Goal: Task Accomplishment & Management: Manage account settings

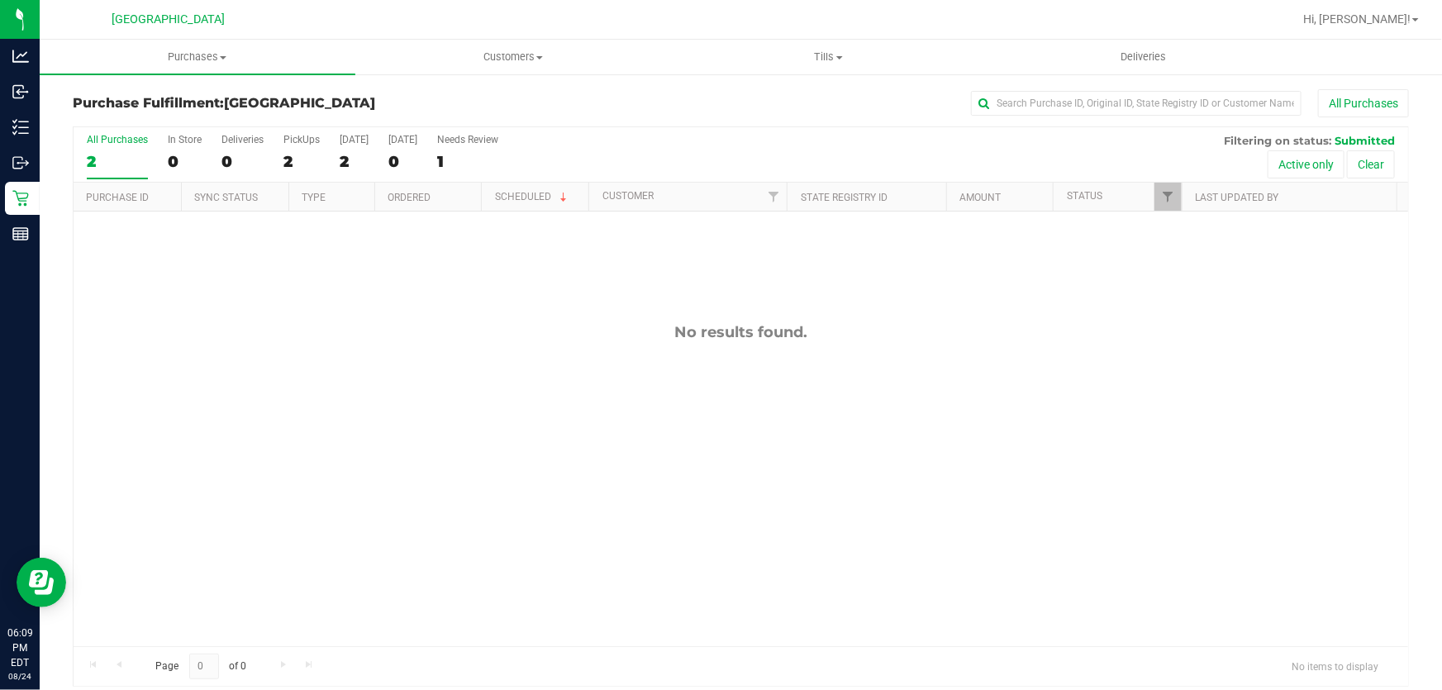
click at [1224, 231] on div "No results found." at bounding box center [741, 484] width 1334 height 546
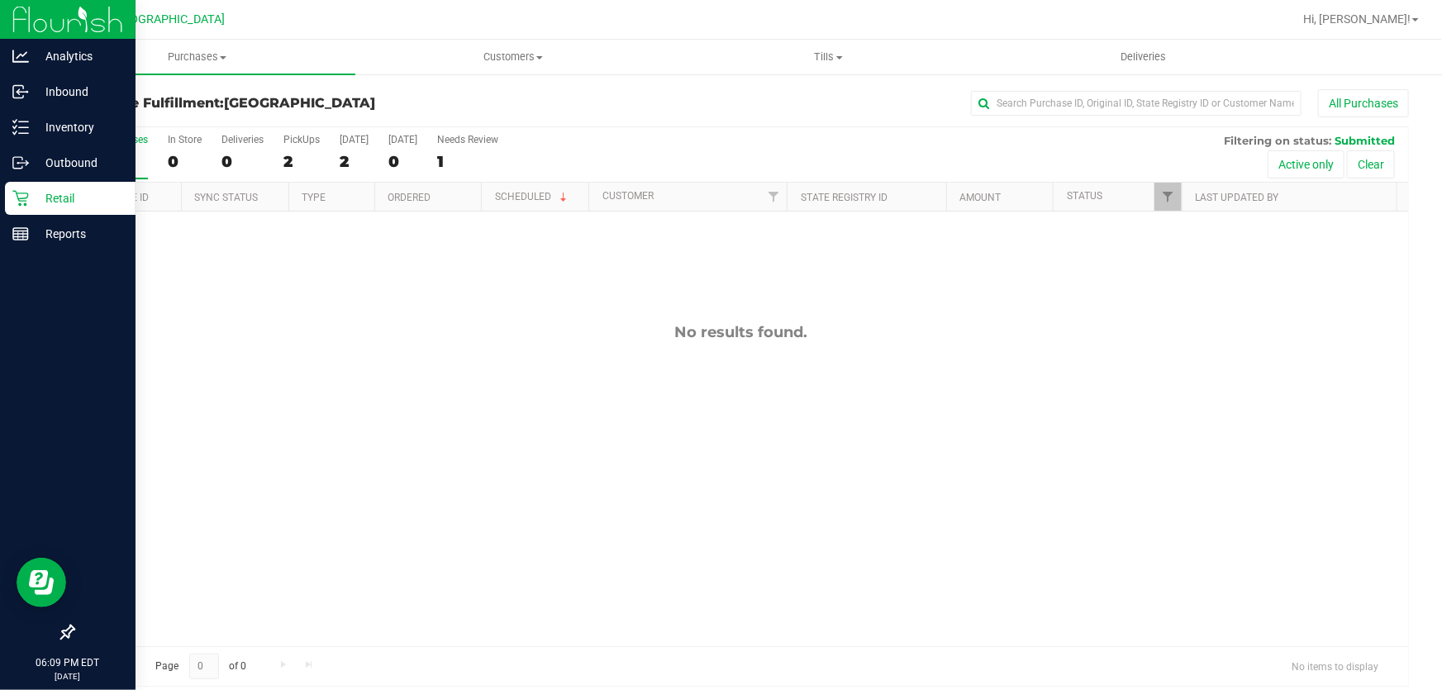
click at [17, 192] on icon at bounding box center [20, 199] width 16 height 16
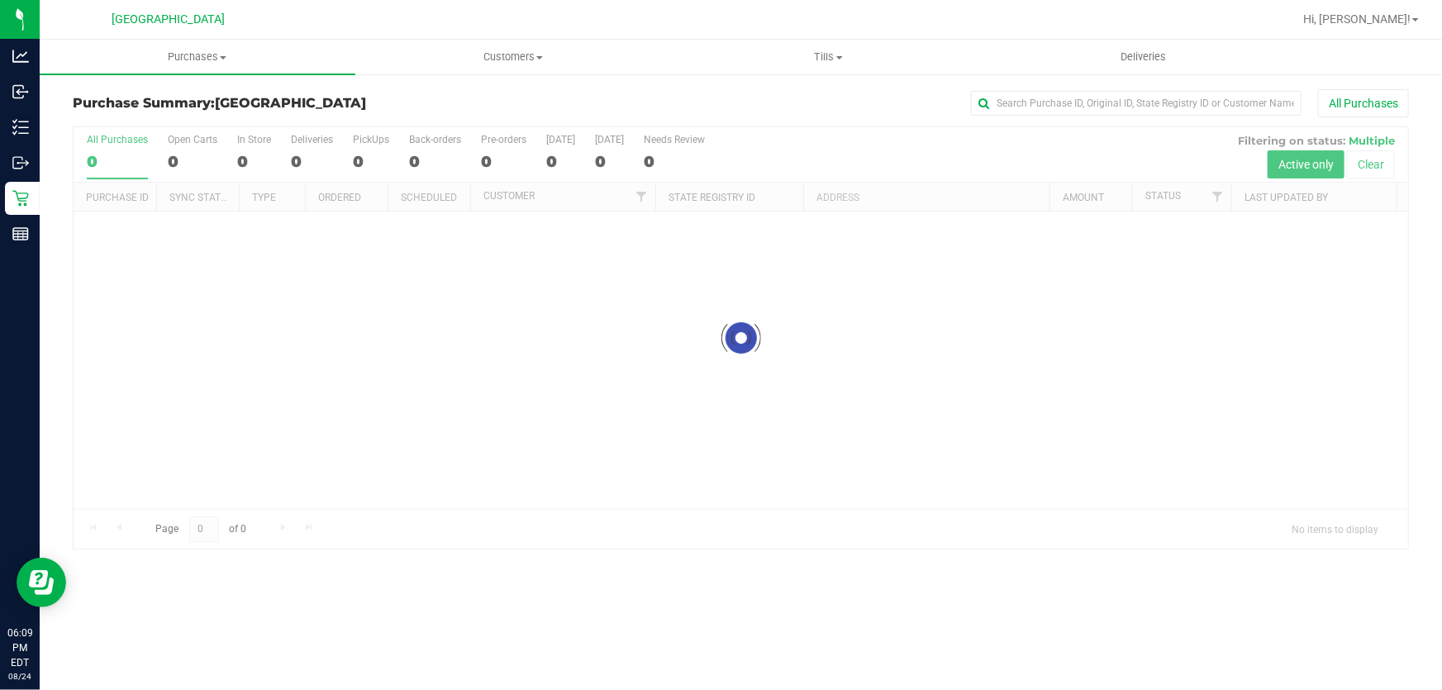
click at [1079, 182] on div at bounding box center [741, 337] width 1334 height 421
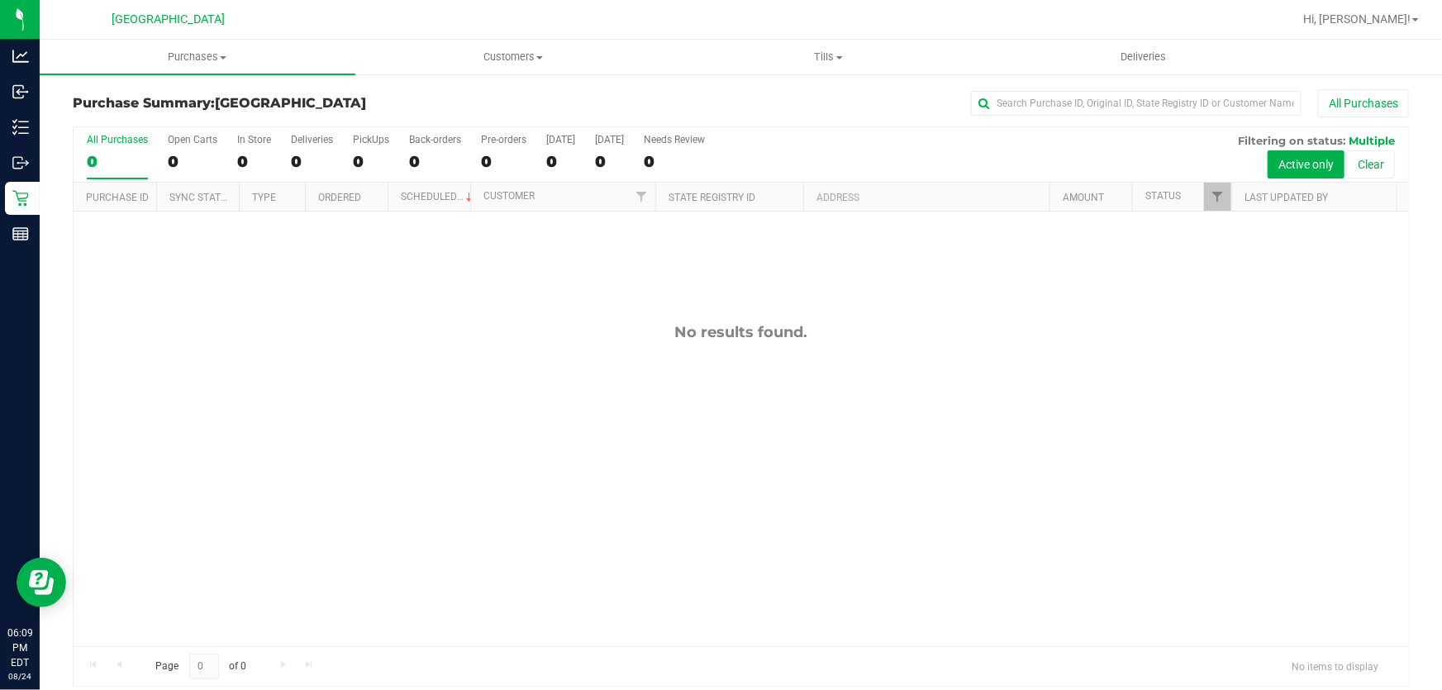
drag, startPoint x: 1380, startPoint y: 25, endPoint x: 1372, endPoint y: 30, distance: 8.9
click at [1381, 23] on span "Hi, [PERSON_NAME]!" at bounding box center [1356, 18] width 107 height 13
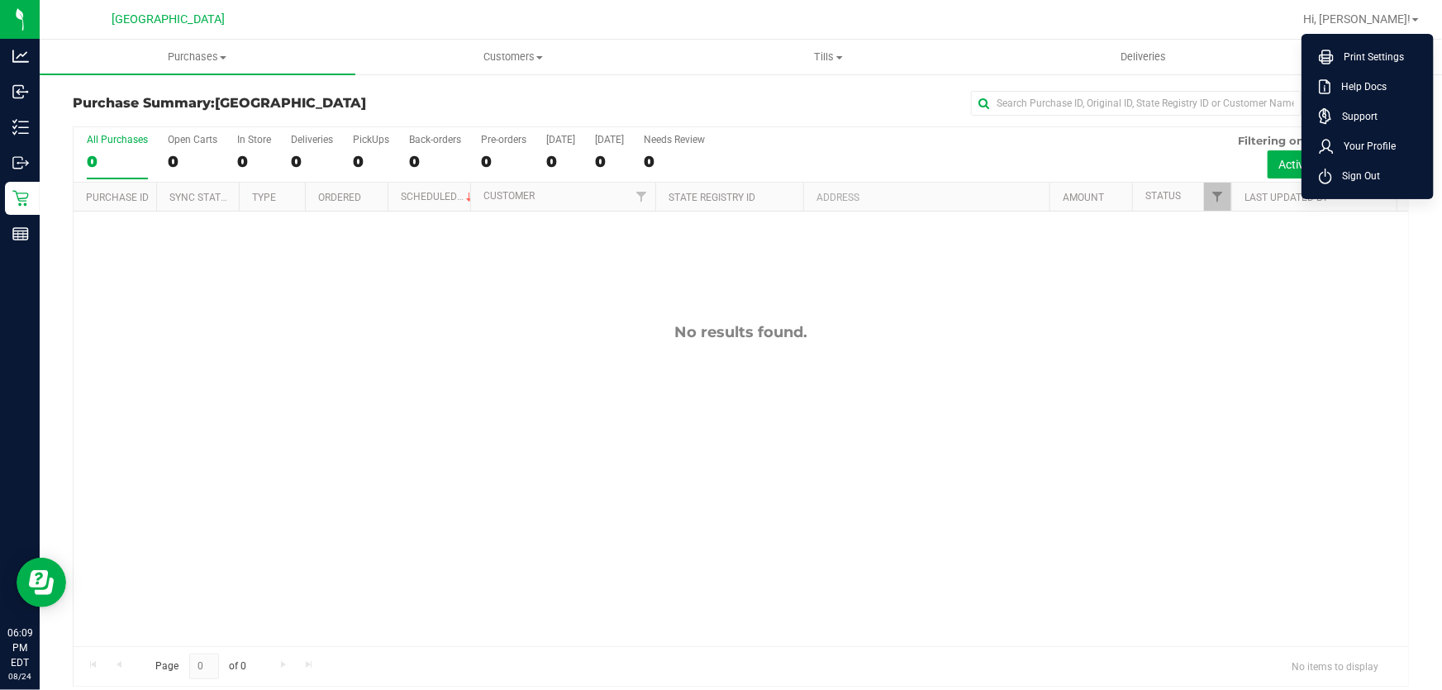
click at [1357, 173] on span "Sign Out" at bounding box center [1356, 176] width 48 height 17
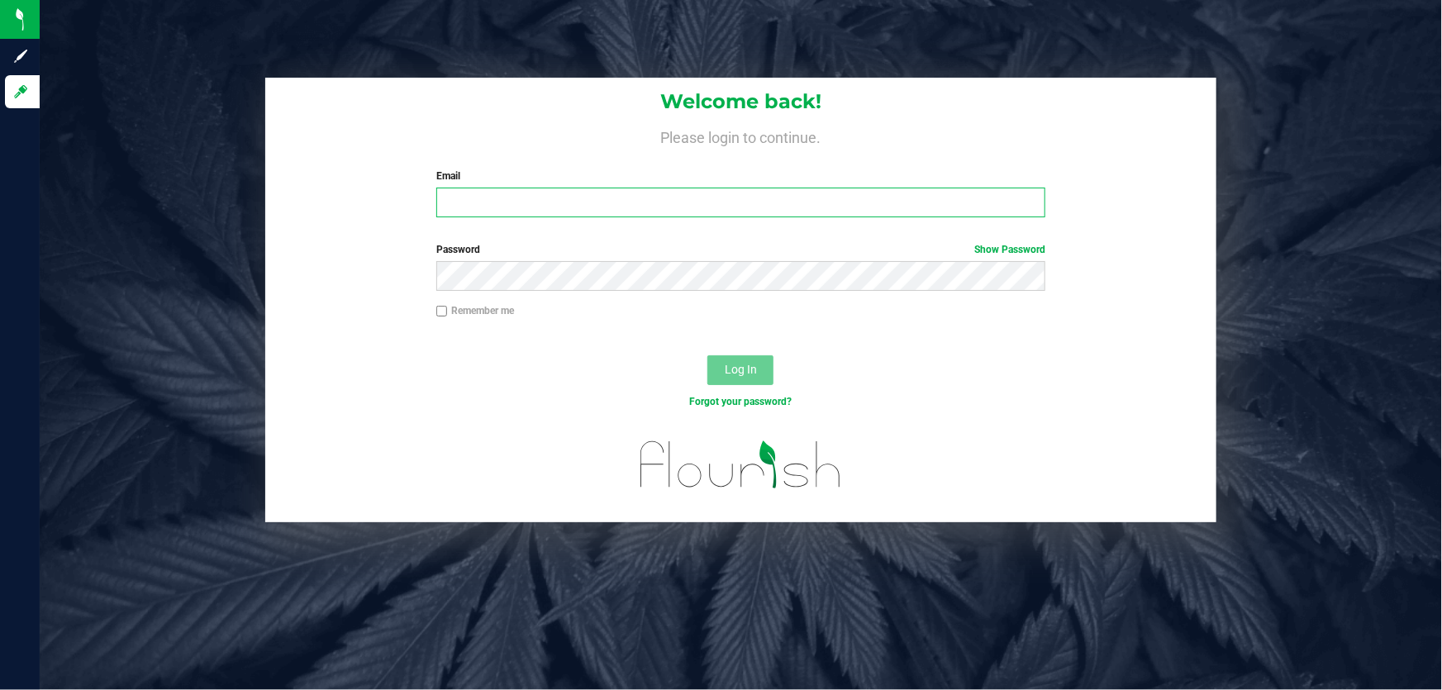
click at [838, 213] on input "Email" at bounding box center [741, 203] width 610 height 30
type input "[EMAIL_ADDRESS][DOMAIN_NAME]"
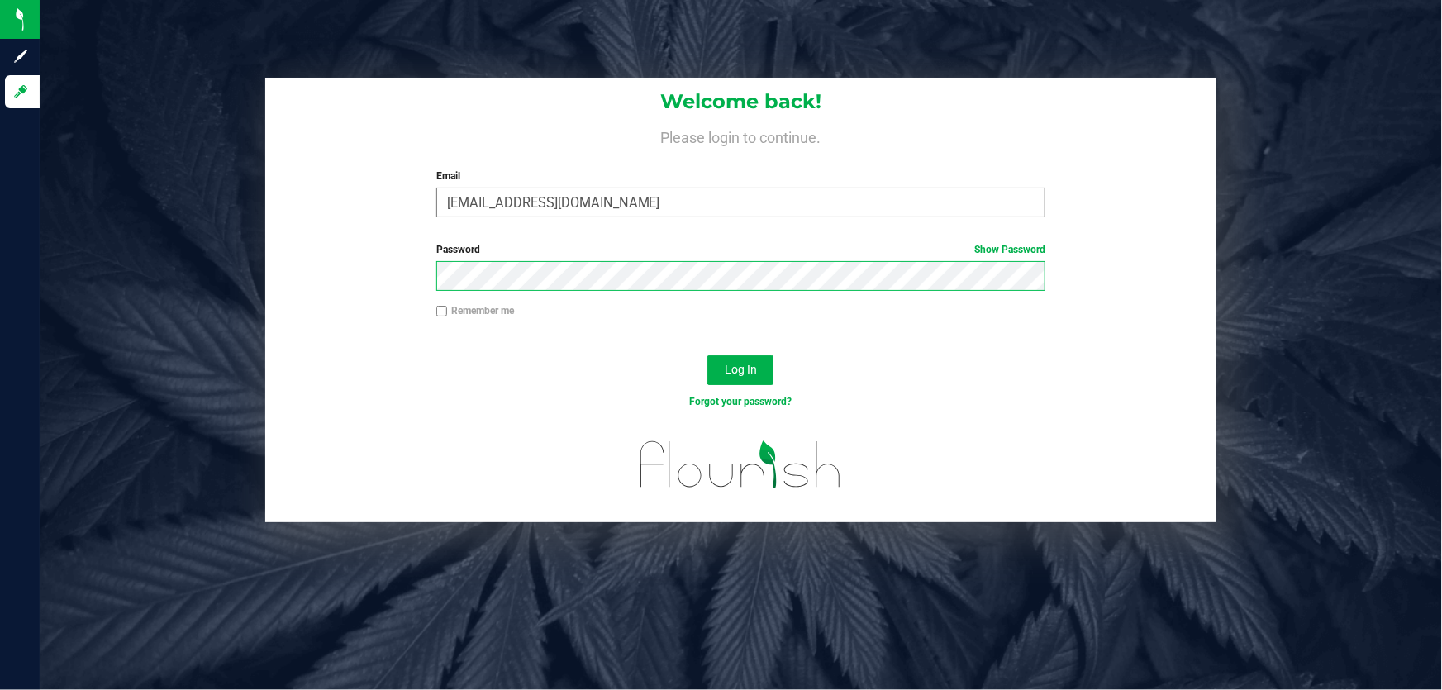
click at [707, 355] on button "Log In" at bounding box center [740, 370] width 66 height 30
